Goal: Task Accomplishment & Management: Use online tool/utility

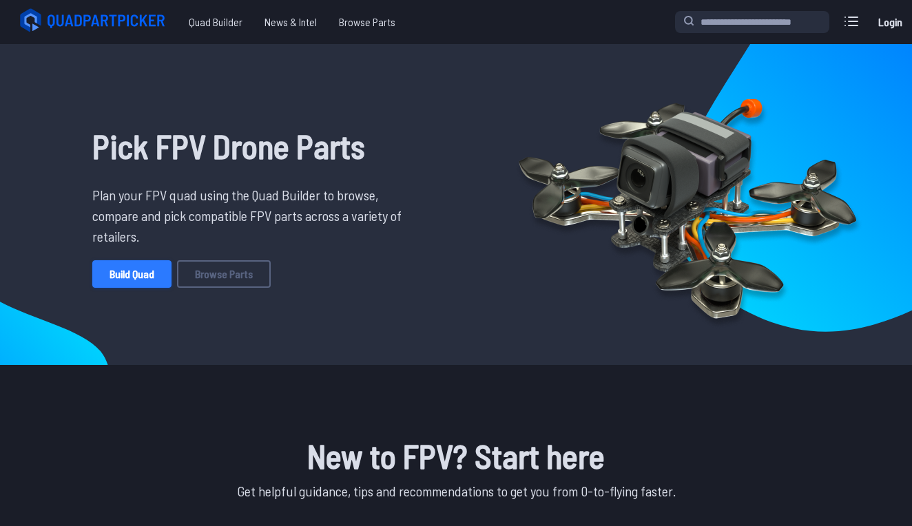
click at [143, 278] on link "Build Quad" at bounding box center [131, 274] width 79 height 28
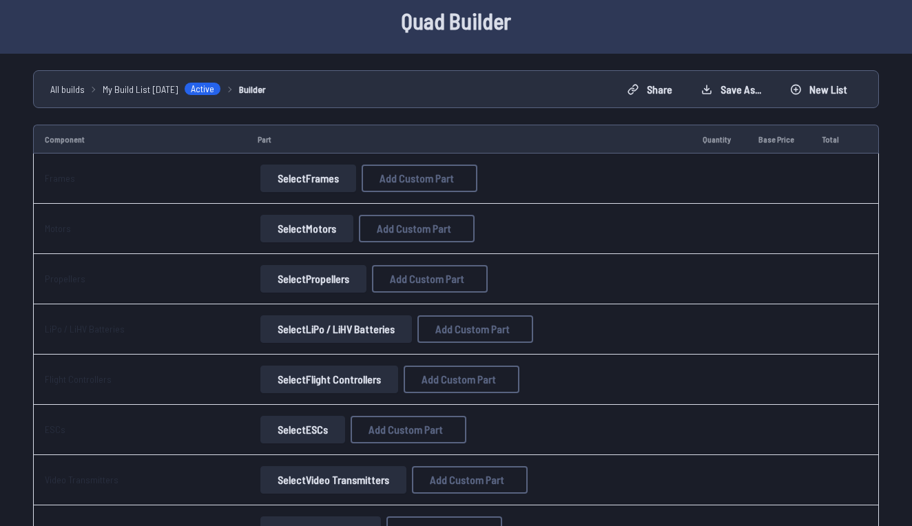
scroll to position [57, 0]
click at [263, 178] on button "Select Frames" at bounding box center [308, 179] width 96 height 28
click at [308, 185] on button "Select Frames" at bounding box center [308, 179] width 96 height 28
click at [314, 185] on button "Select Frames" at bounding box center [308, 179] width 96 height 28
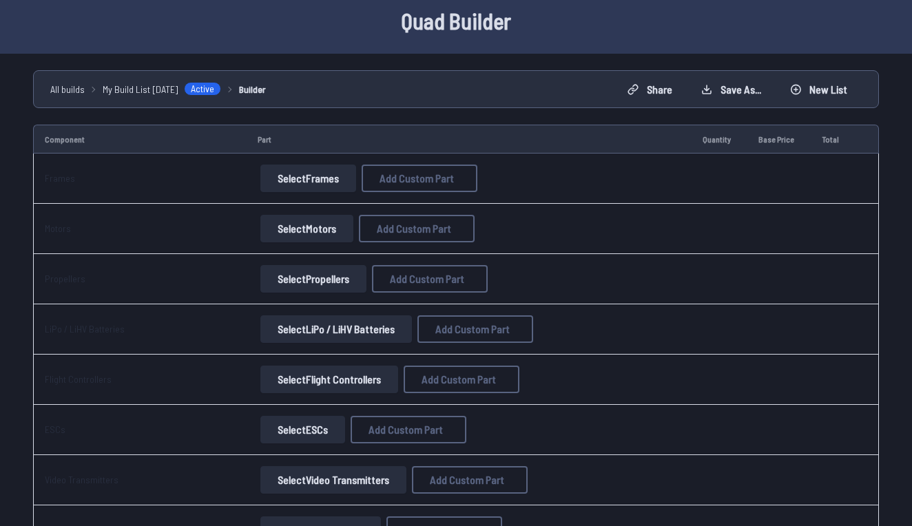
click at [314, 185] on button "Select Frames" at bounding box center [308, 179] width 96 height 28
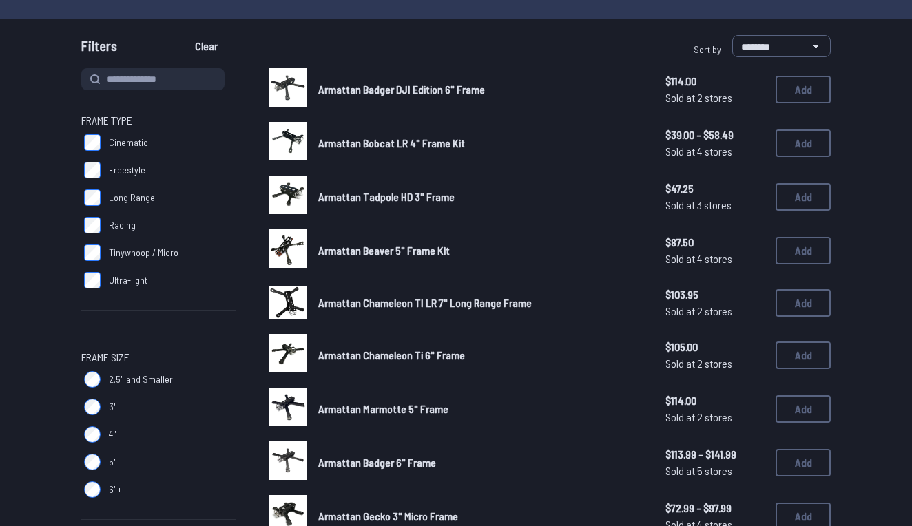
scroll to position [112, 0]
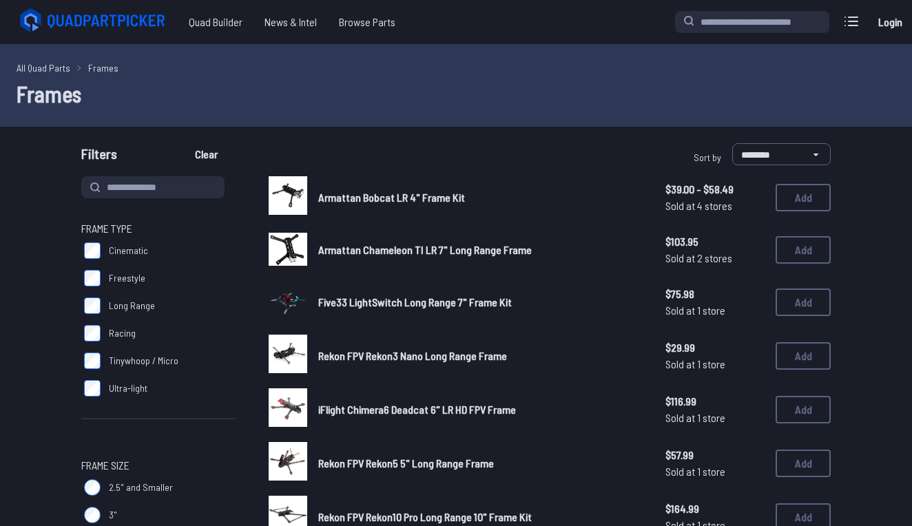
click at [92, 297] on label "Long Range" at bounding box center [158, 306] width 154 height 28
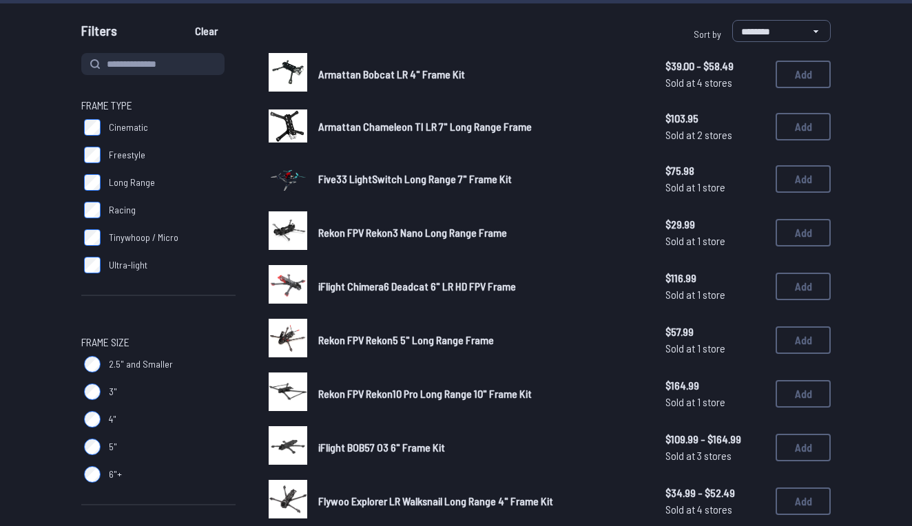
scroll to position [126, 0]
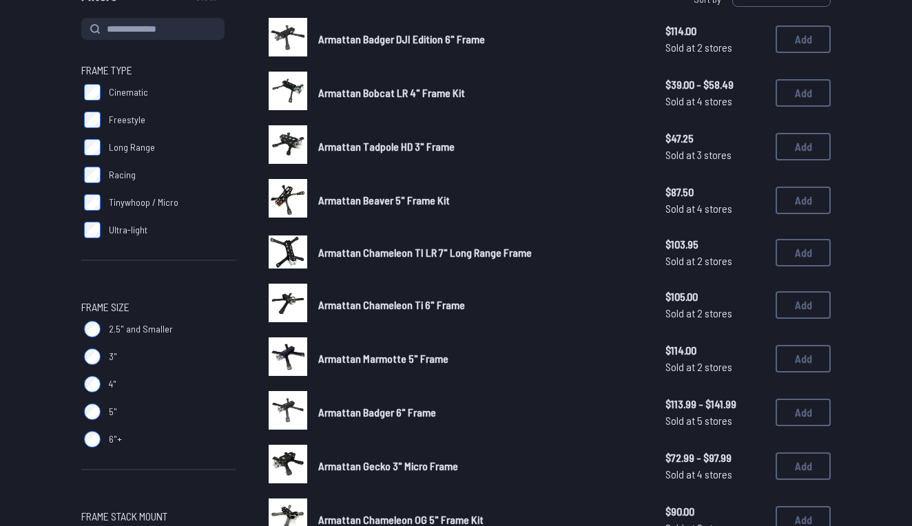
scroll to position [163, 0]
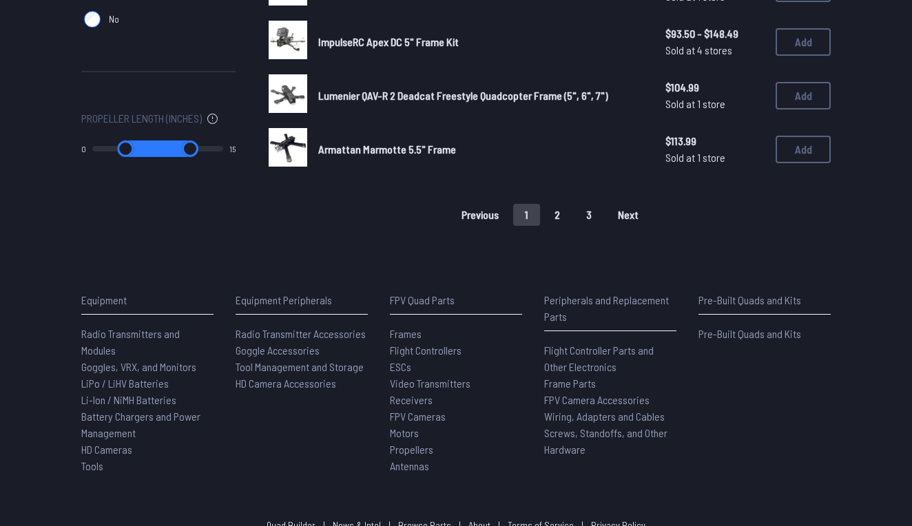
scroll to position [1069, 0]
click at [563, 205] on button "2" at bounding box center [557, 216] width 29 height 22
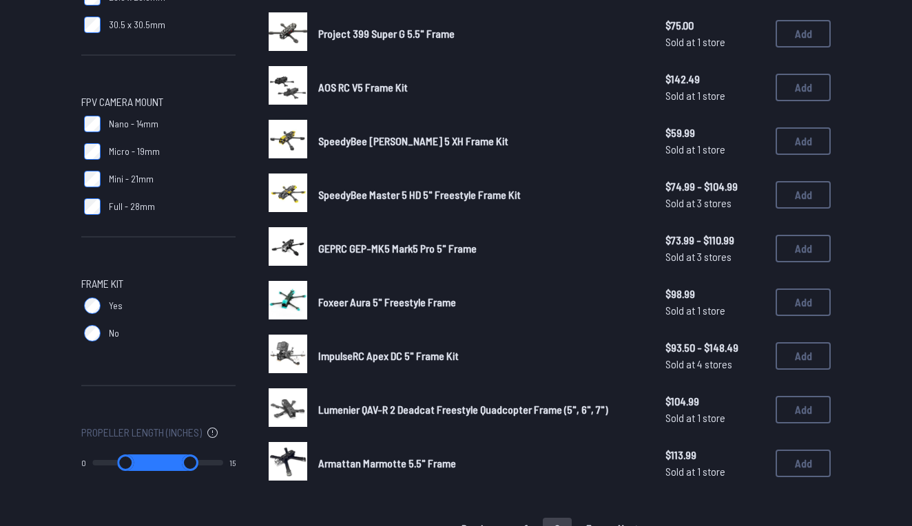
scroll to position [755, 0]
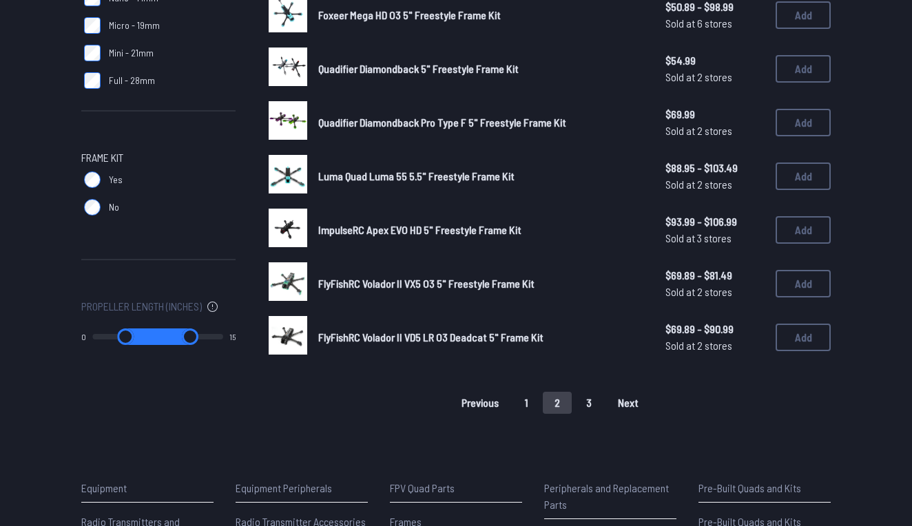
click at [590, 392] on button "3" at bounding box center [589, 403] width 29 height 22
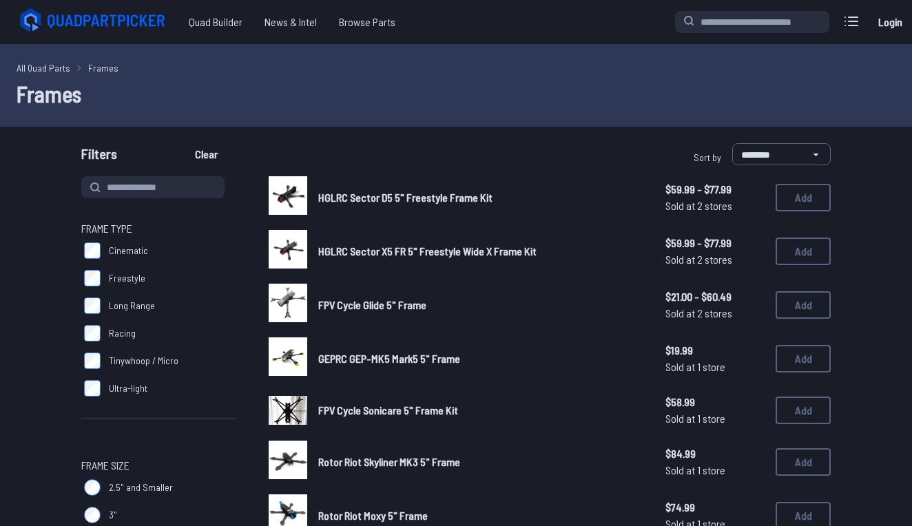
click at [34, 74] on link "All Quad Parts" at bounding box center [44, 68] width 54 height 14
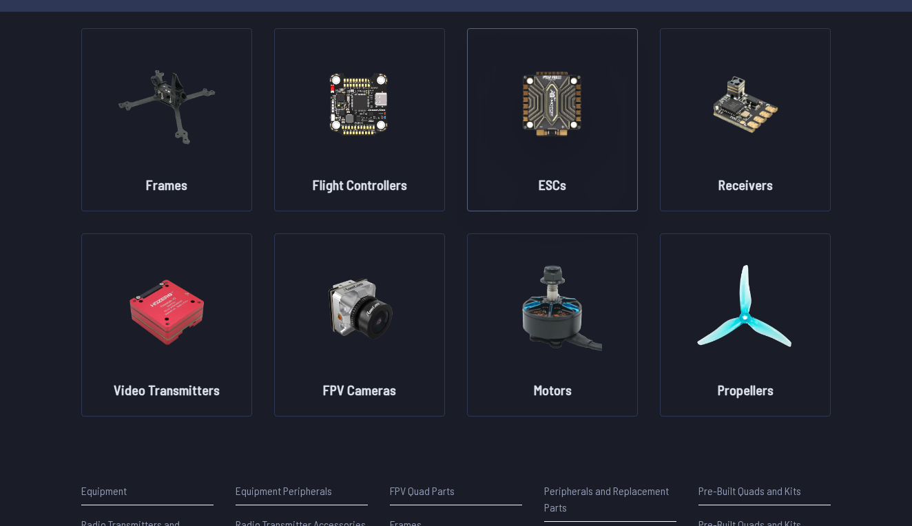
scroll to position [99, 0]
click at [192, 288] on img at bounding box center [166, 307] width 99 height 121
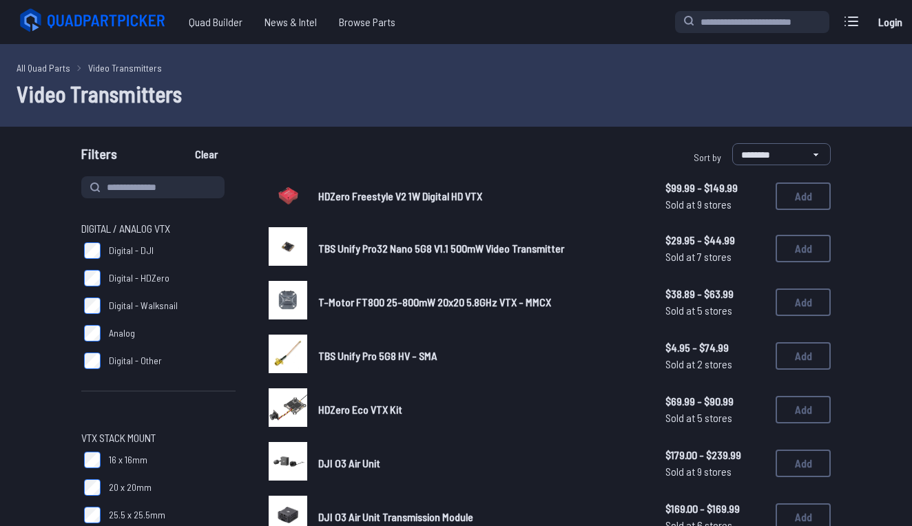
click at [152, 342] on label "Analog" at bounding box center [158, 334] width 154 height 28
click at [90, 260] on label "Digital - DJI" at bounding box center [158, 251] width 154 height 28
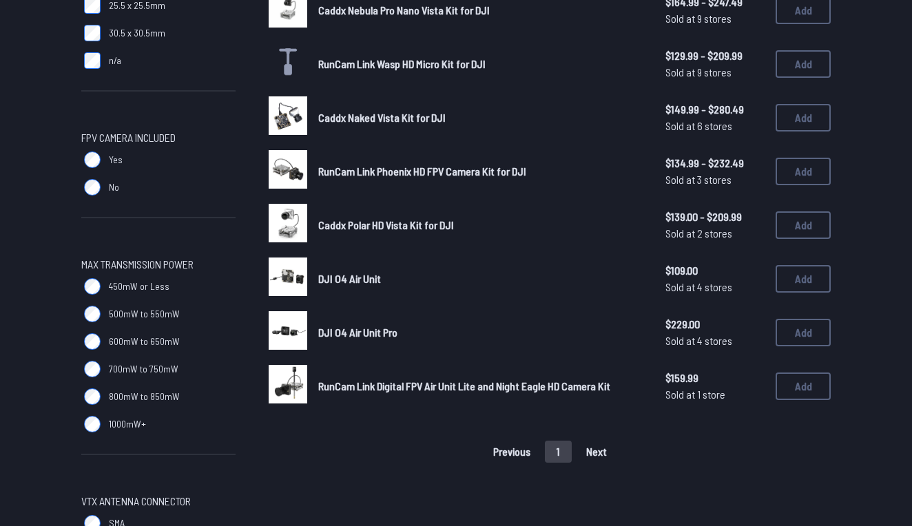
scroll to position [524, 0]
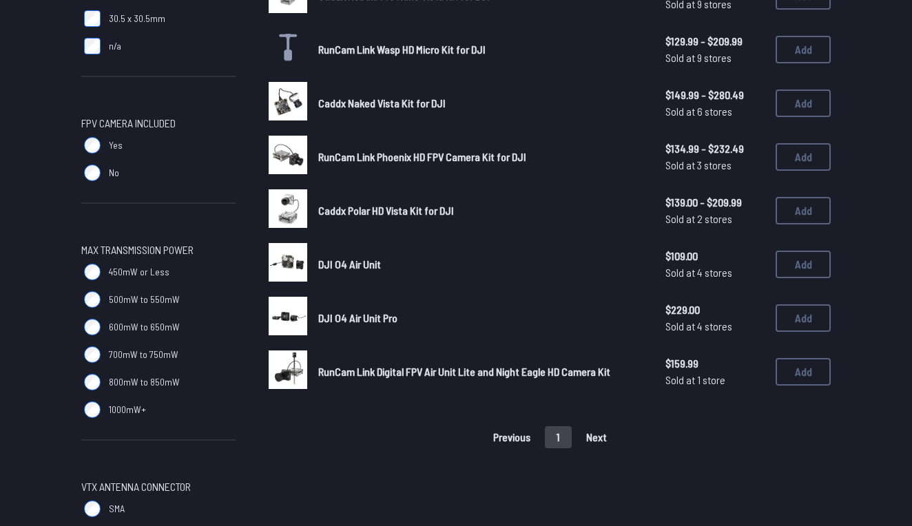
click at [340, 311] on span "DJI O4 Air Unit Pro" at bounding box center [357, 317] width 79 height 13
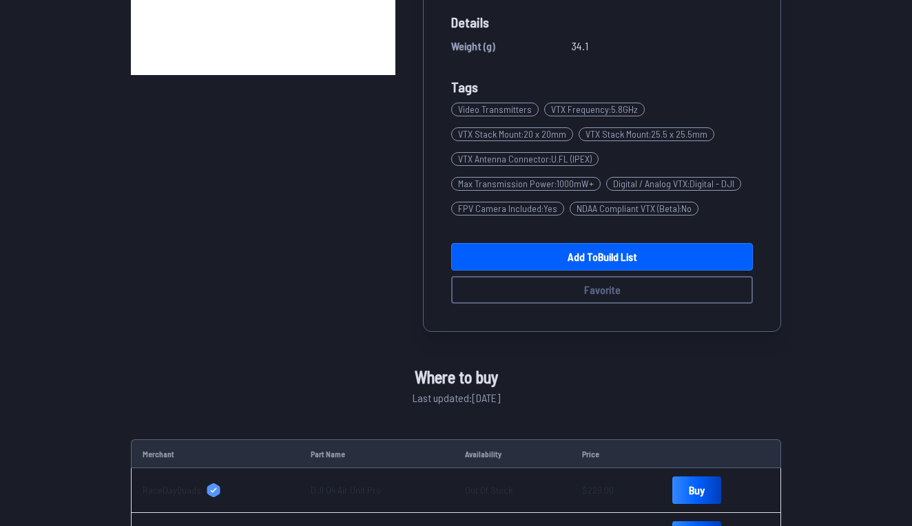
scroll to position [300, 0]
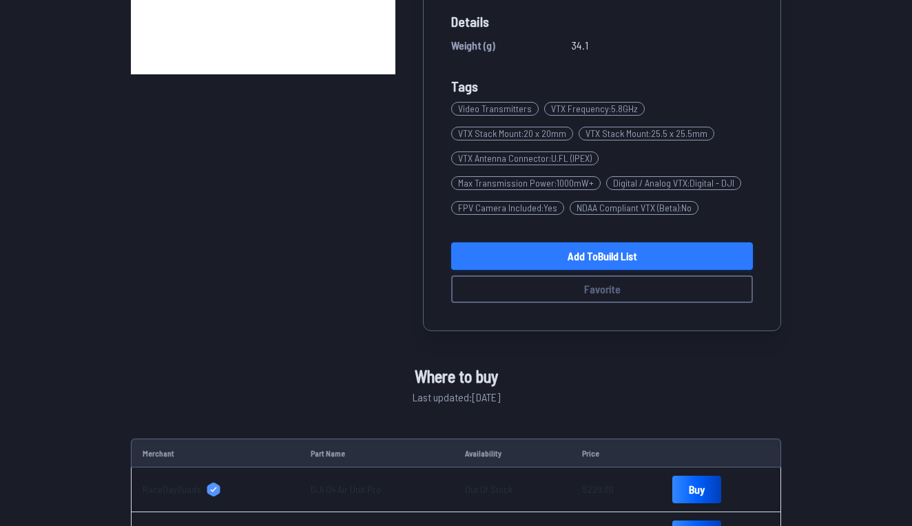
click at [555, 249] on link "Add to Build List" at bounding box center [602, 257] width 302 height 28
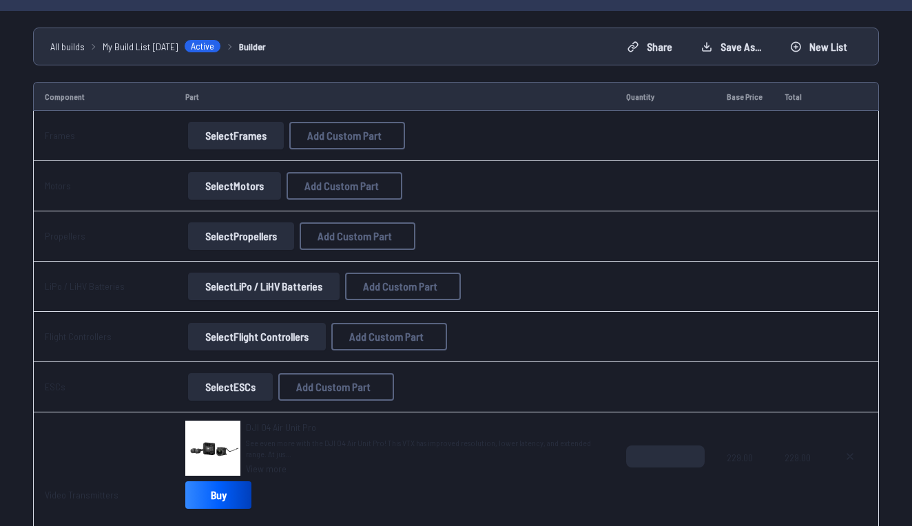
scroll to position [99, 0]
click at [231, 134] on button "Select Frames" at bounding box center [236, 137] width 96 height 28
click at [246, 132] on button "Select Frames" at bounding box center [236, 137] width 96 height 28
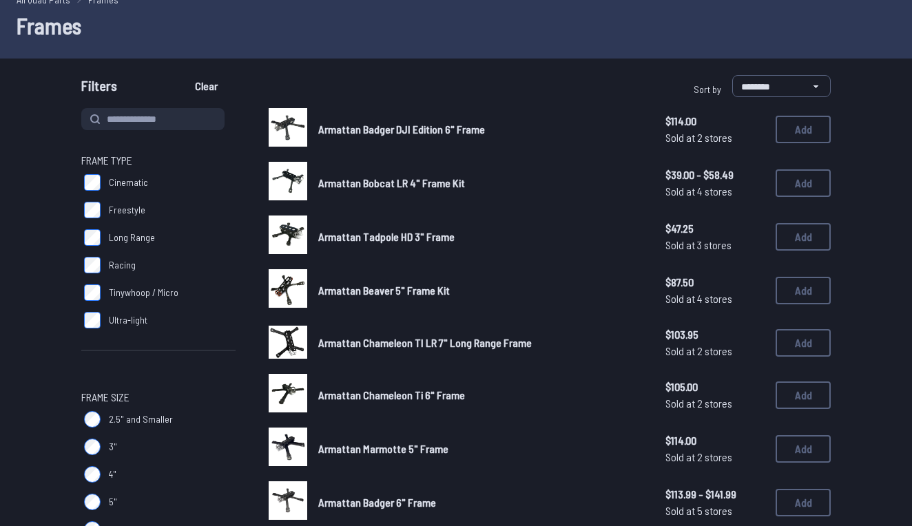
scroll to position [72, 0]
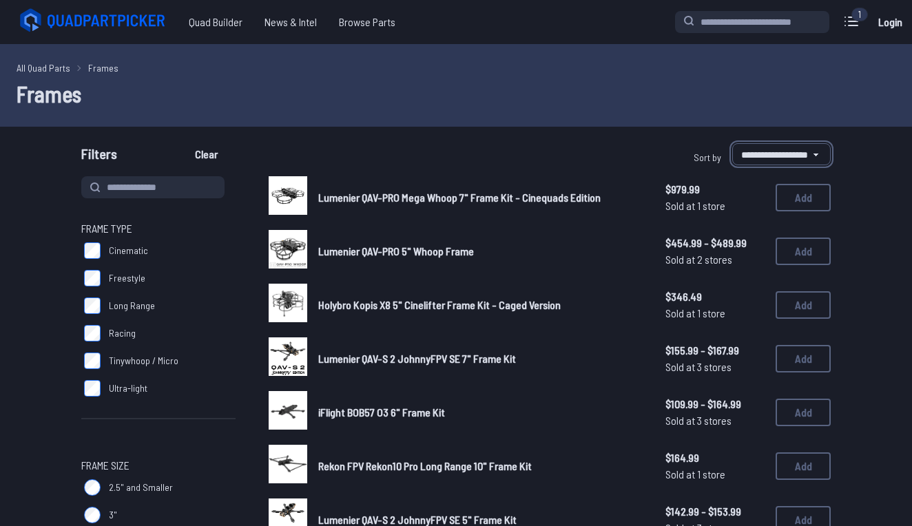
select select "******"
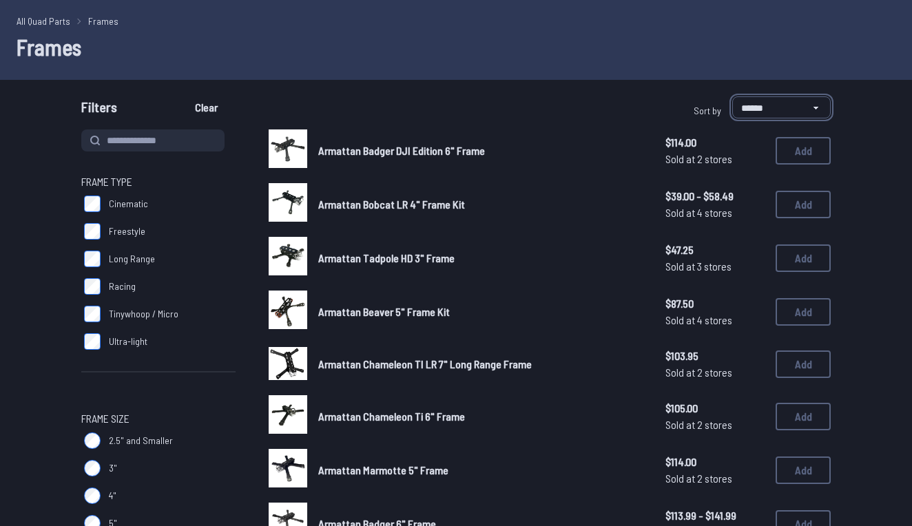
scroll to position [45, 0]
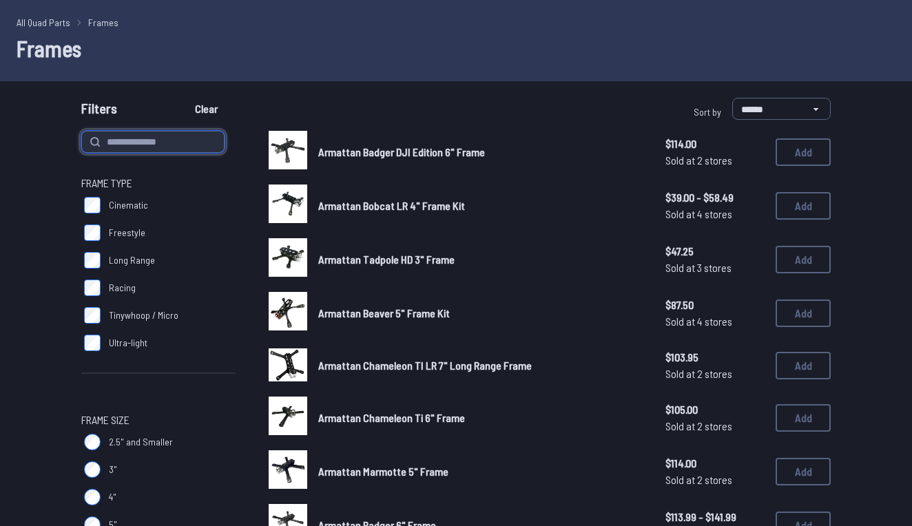
click at [137, 145] on input at bounding box center [152, 142] width 143 height 22
type input "*"
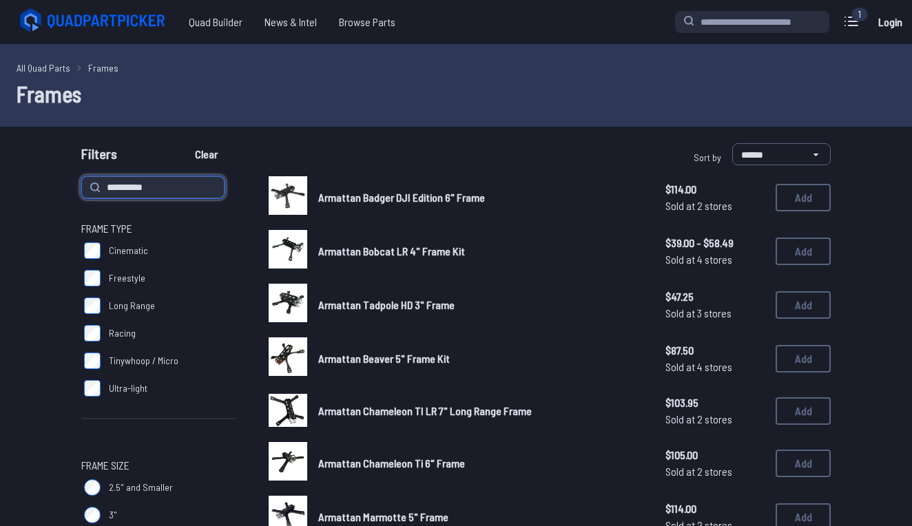
type input "**********"
click at [211, 154] on button "Clear" at bounding box center [206, 154] width 46 height 22
type input "**********"
click at [211, 154] on button "Clear" at bounding box center [206, 154] width 46 height 22
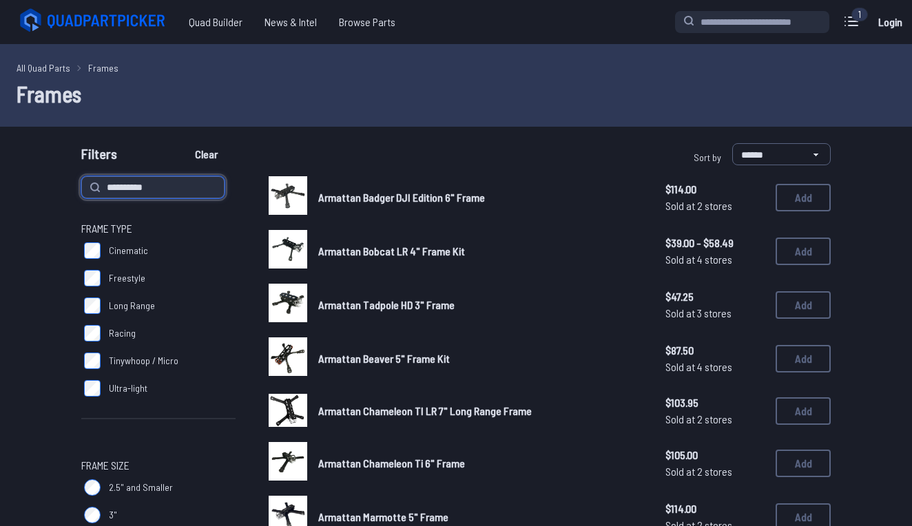
click at [211, 154] on button "Clear" at bounding box center [206, 154] width 46 height 22
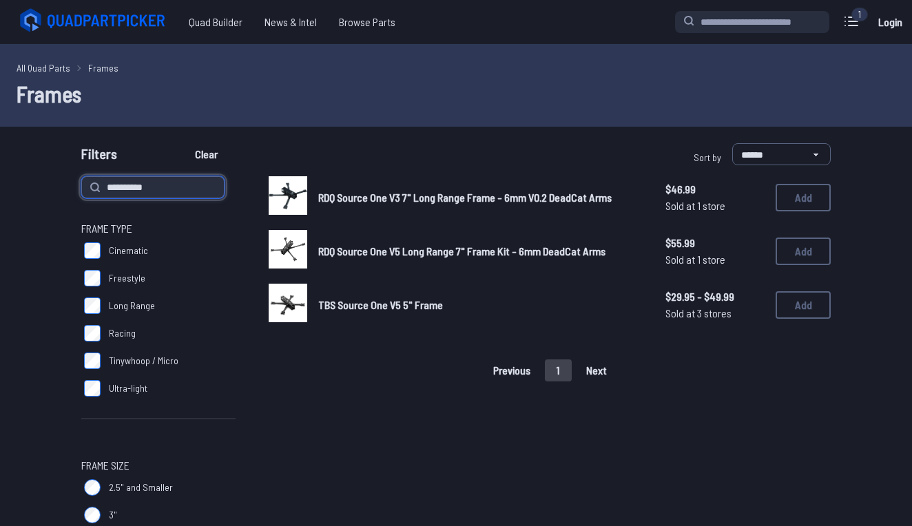
click at [211, 154] on button "Clear" at bounding box center [206, 154] width 46 height 22
click at [817, 312] on button "Add" at bounding box center [803, 306] width 55 height 28
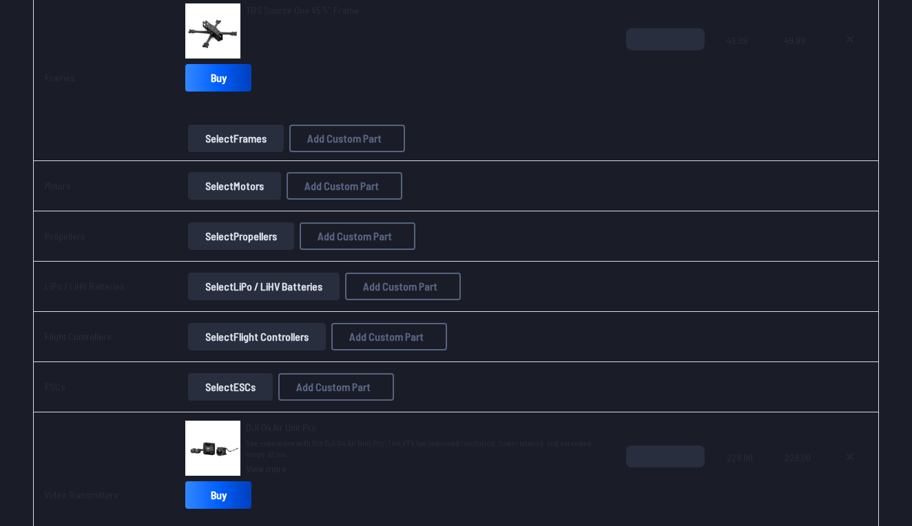
scroll to position [219, 0]
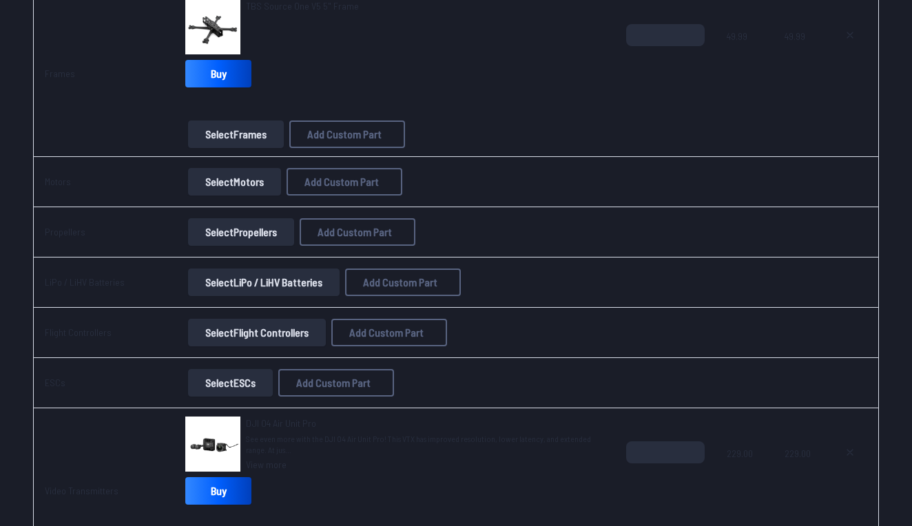
click at [238, 334] on button "Select Flight Controllers" at bounding box center [257, 333] width 138 height 28
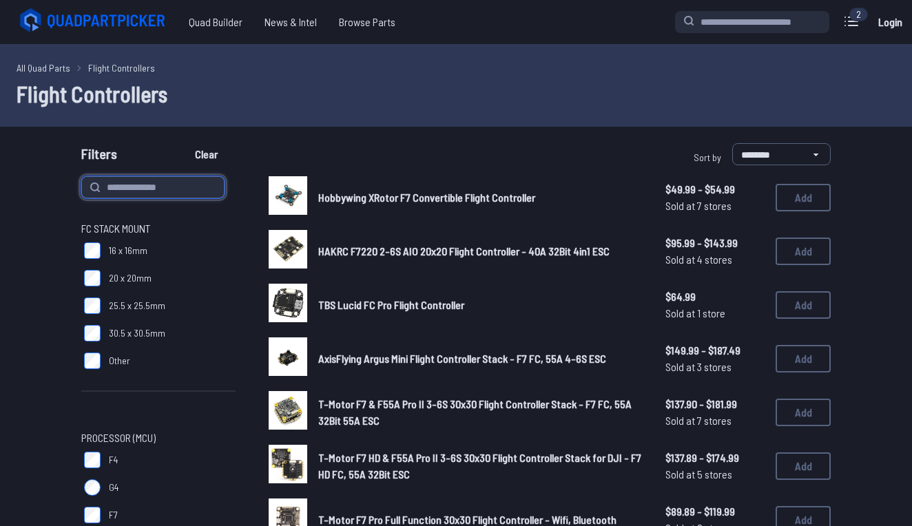
click at [168, 196] on input at bounding box center [152, 187] width 143 height 22
click at [211, 154] on button "Clear" at bounding box center [206, 154] width 46 height 22
type input "**********"
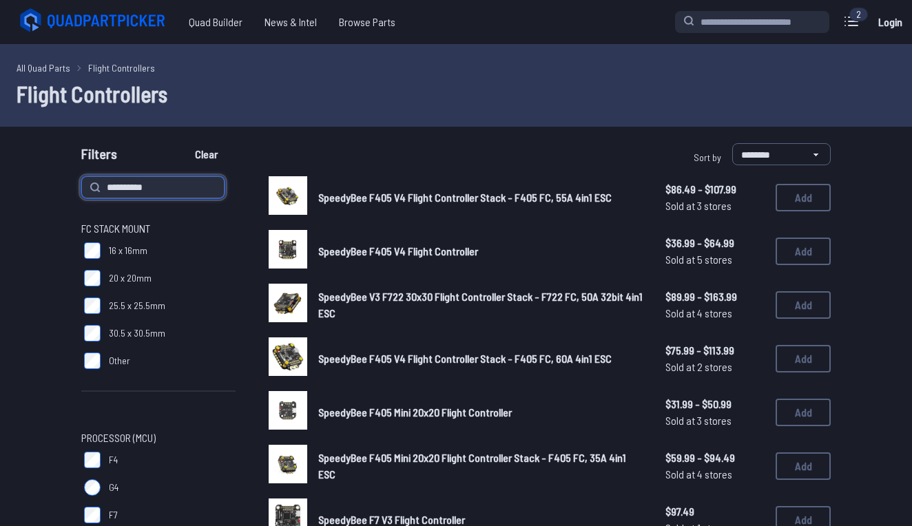
type input "**********"
click at [211, 154] on button "Clear" at bounding box center [206, 154] width 46 height 22
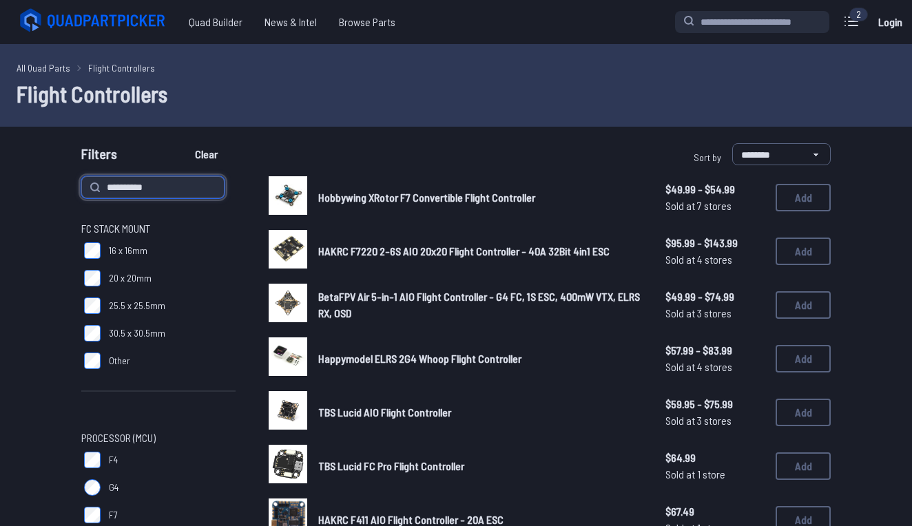
type input "**********"
click at [260, 156] on div "Filters Clear" at bounding box center [265, 157] width 369 height 28
click at [100, 190] on icon at bounding box center [95, 187] width 11 height 11
type input "**********"
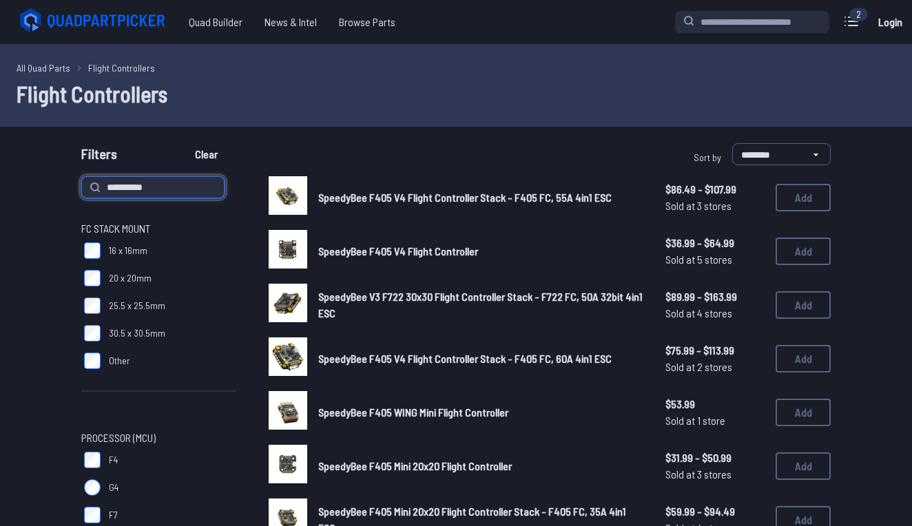
click at [181, 187] on input "**********" at bounding box center [152, 187] width 143 height 22
type input "**********"
click at [211, 154] on button "Clear" at bounding box center [206, 154] width 46 height 22
type input "**********"
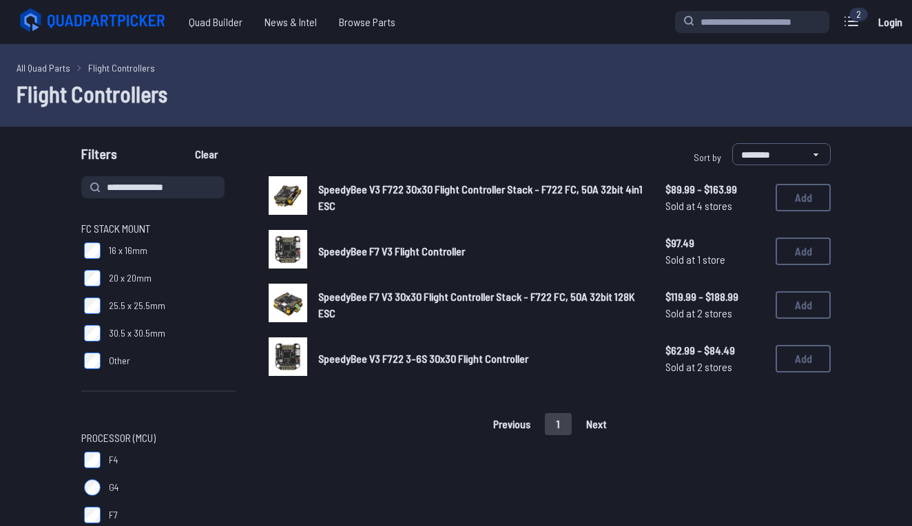
click at [47, 170] on div "**********" at bounding box center [456, 157] width 882 height 28
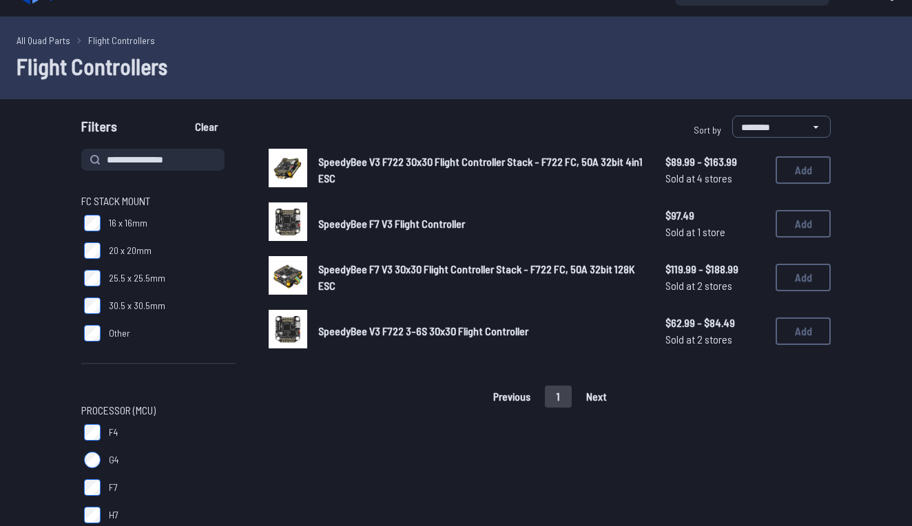
scroll to position [26, 0]
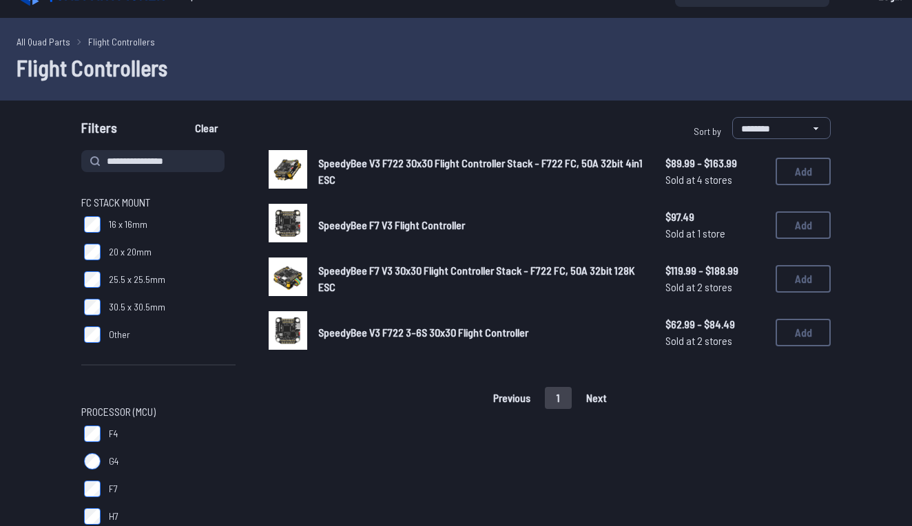
click at [332, 225] on span "SpeedyBee F7 V3 Flight Controller" at bounding box center [391, 224] width 147 height 13
click at [291, 225] on img at bounding box center [288, 223] width 39 height 39
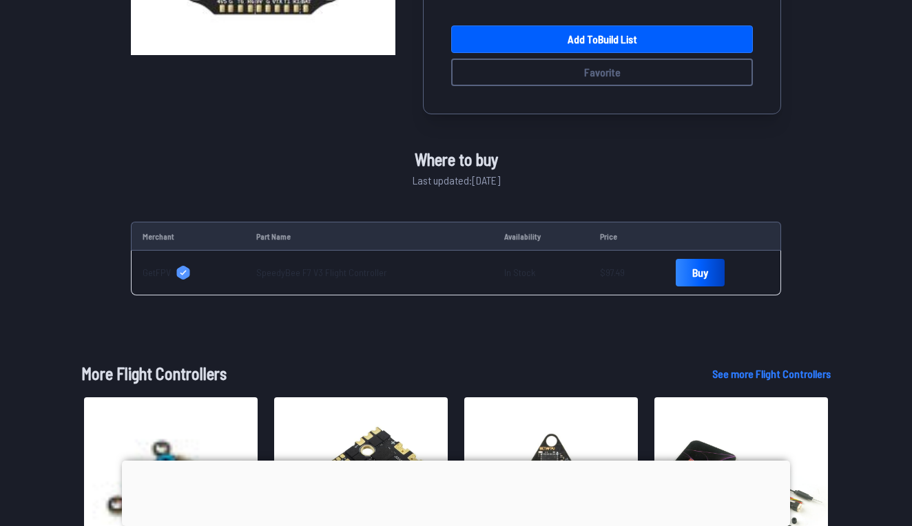
scroll to position [342, 0]
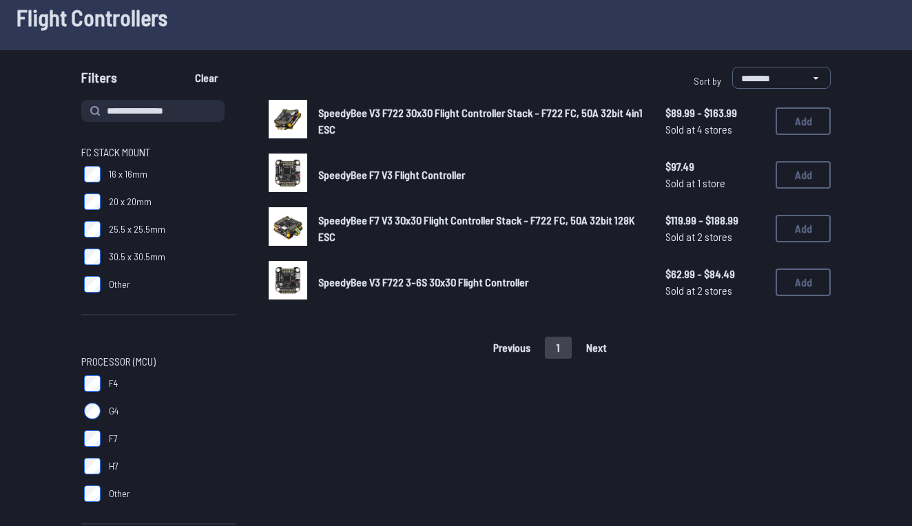
scroll to position [76, 0]
click at [684, 132] on span "Sold at 4 stores" at bounding box center [715, 130] width 99 height 17
click at [795, 119] on button "Add" at bounding box center [803, 122] width 55 height 28
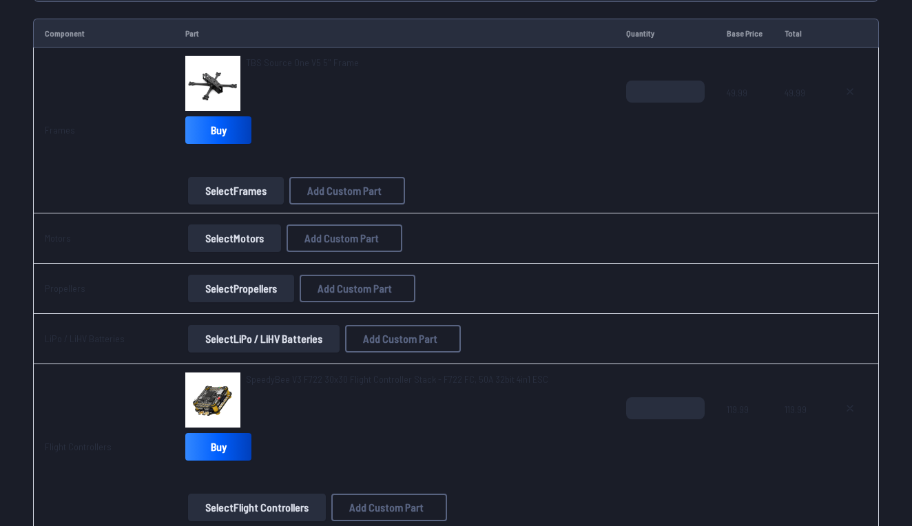
scroll to position [160, 0]
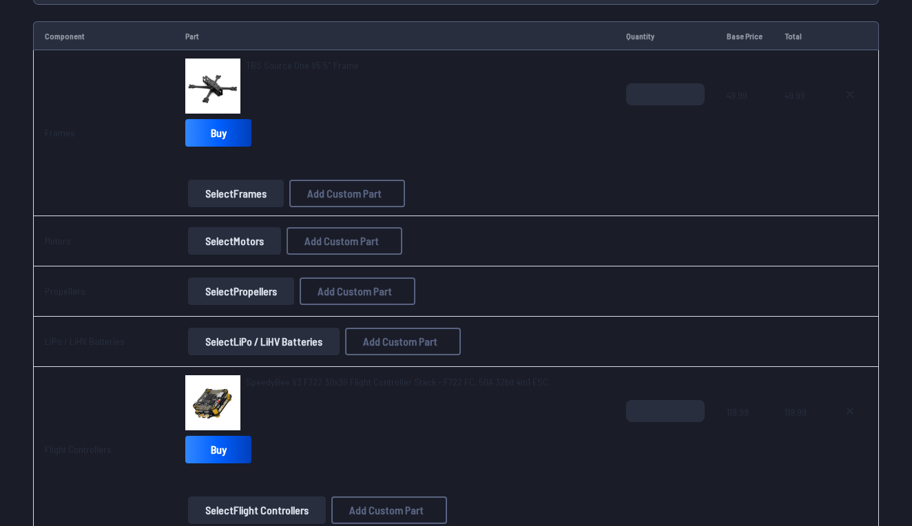
click at [262, 338] on button "Select LiPo / LiHV Batteries" at bounding box center [264, 342] width 152 height 28
click at [259, 339] on button "Select LiPo / LiHV Batteries" at bounding box center [264, 342] width 152 height 28
